Goal: Task Accomplishment & Management: Use online tool/utility

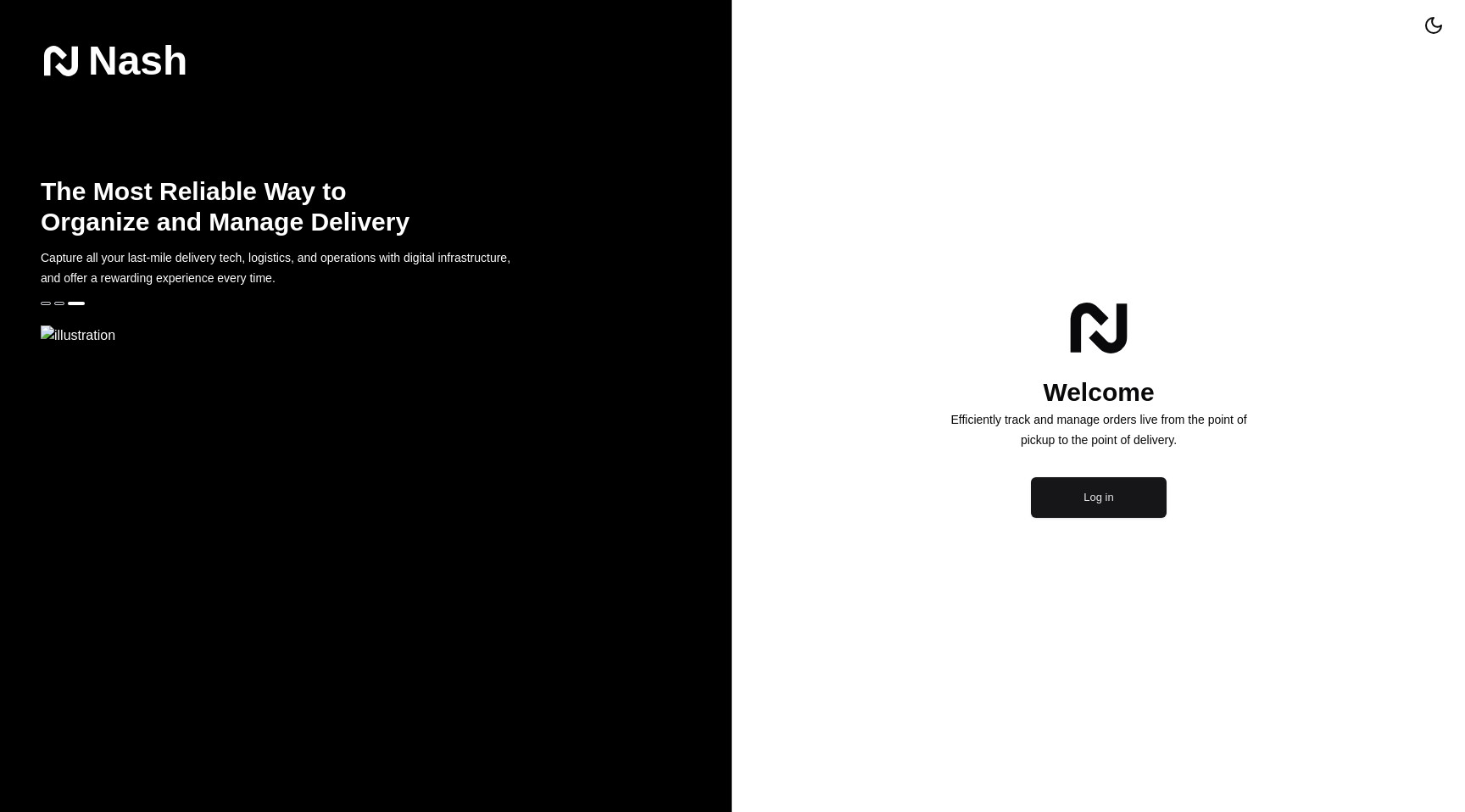
click at [1054, 518] on button "Log in" at bounding box center [1099, 497] width 136 height 41
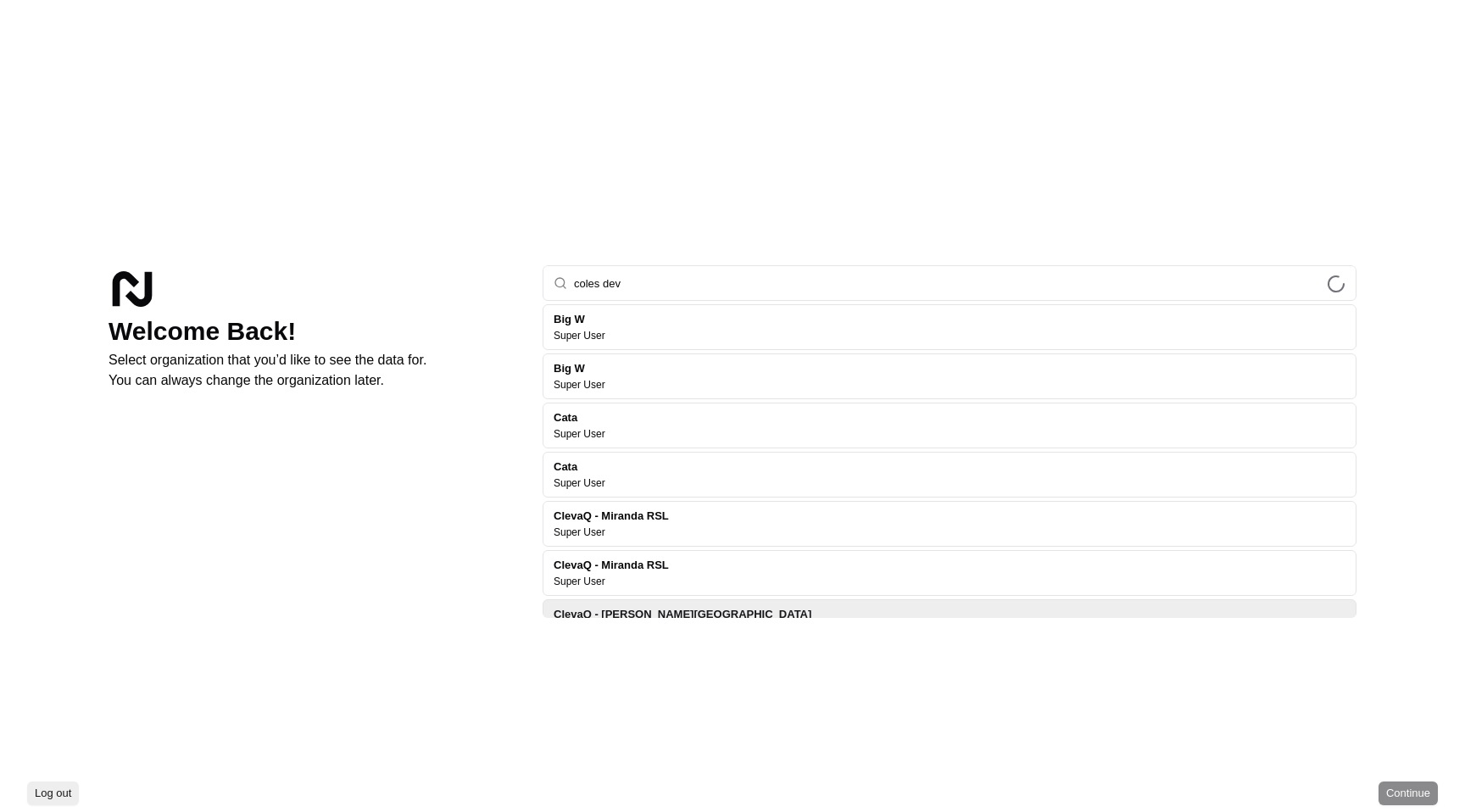
type input "coles dev"
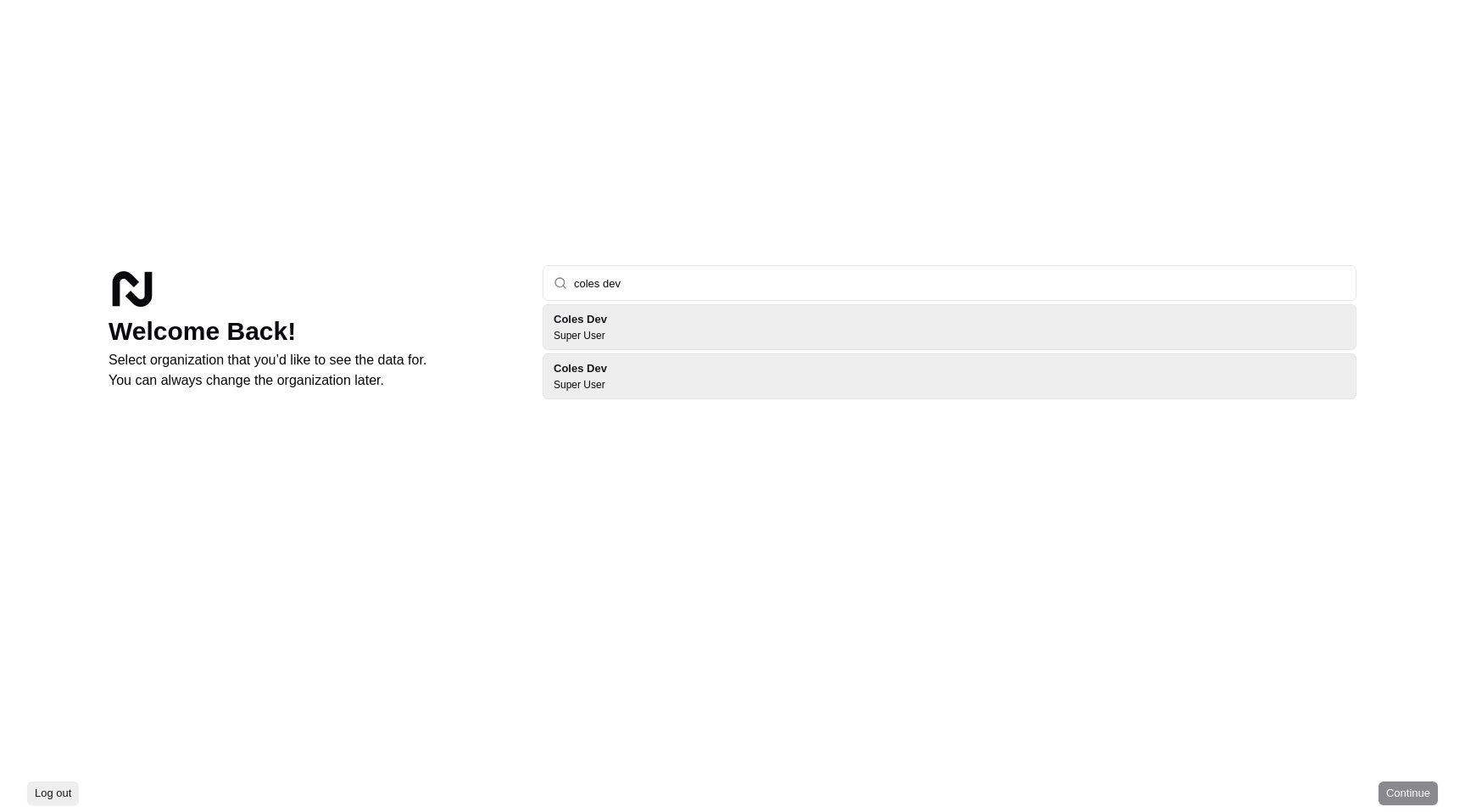
click at [679, 324] on div "Coles Dev Super User" at bounding box center [949, 327] width 814 height 46
click at [1415, 787] on button "Continue" at bounding box center [1408, 793] width 59 height 23
